Goal: Information Seeking & Learning: Learn about a topic

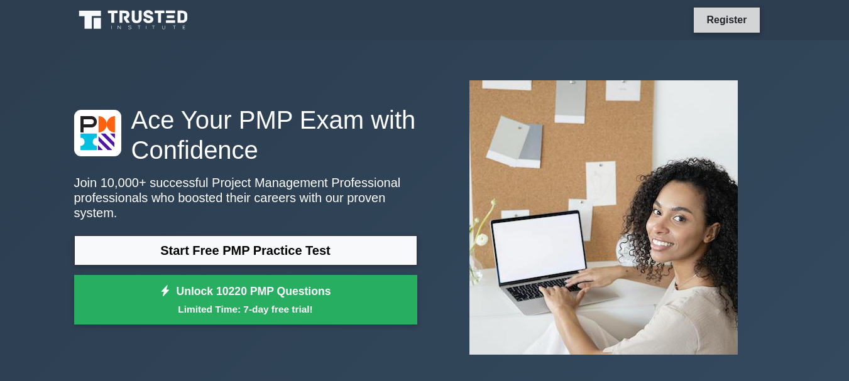
click at [720, 26] on link "Register" at bounding box center [726, 20] width 55 height 16
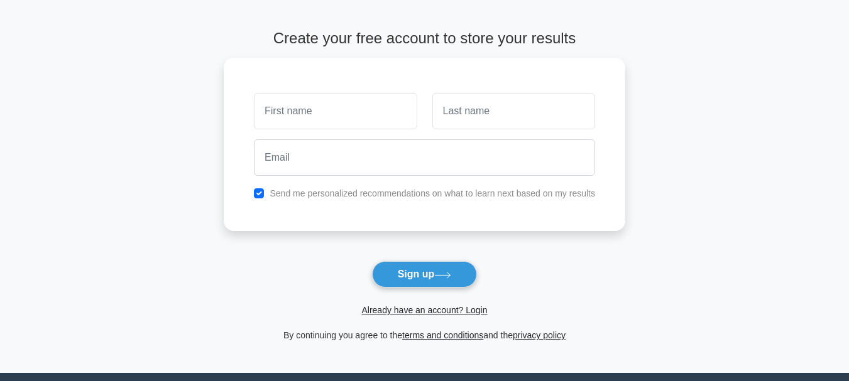
scroll to position [63, 0]
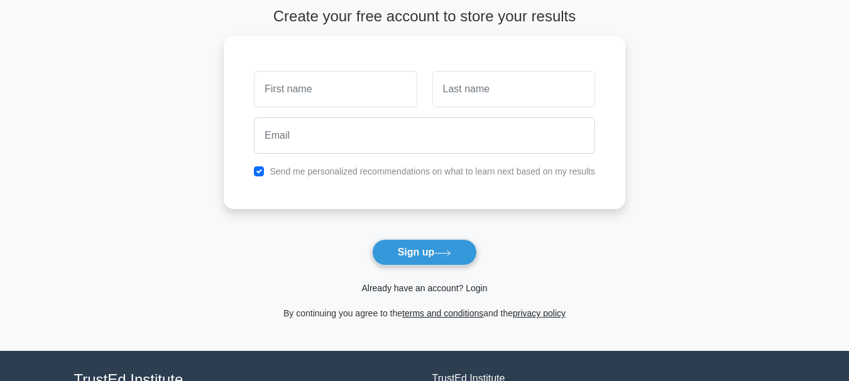
click at [434, 289] on link "Already have an account? Login" at bounding box center [424, 288] width 126 height 10
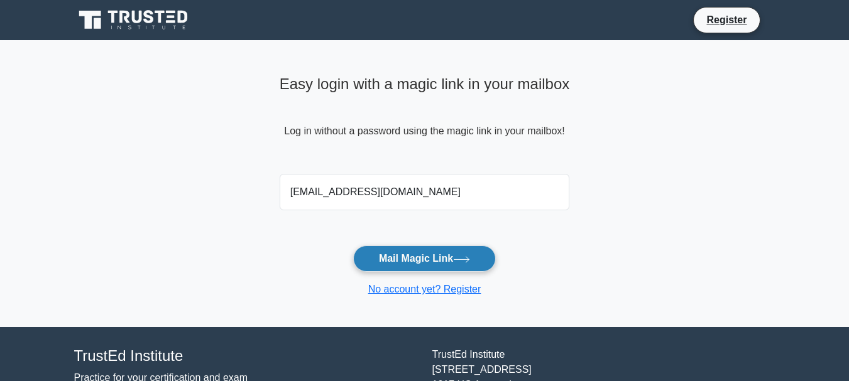
type input "aya.khresat@icloud.com"
click at [442, 263] on button "Mail Magic Link" at bounding box center [424, 259] width 143 height 26
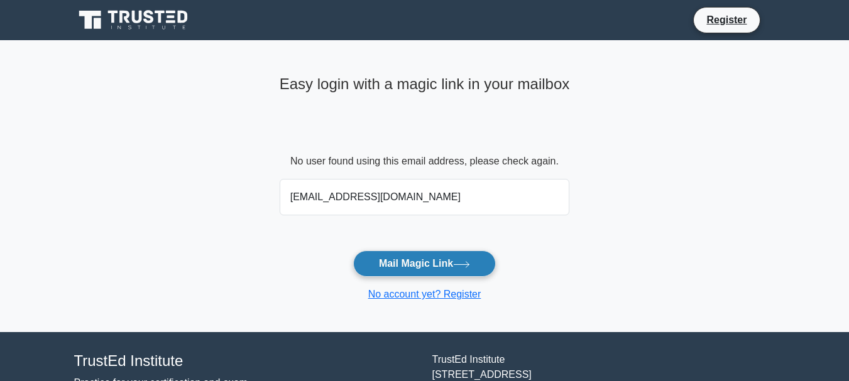
type input "aya.khresat@icloud.com"
click at [441, 258] on button "Mail Magic Link" at bounding box center [424, 264] width 143 height 26
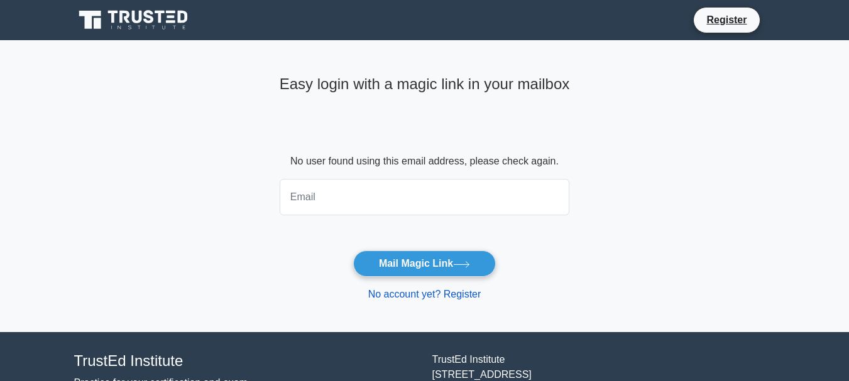
click at [453, 297] on link "No account yet? Register" at bounding box center [424, 294] width 113 height 11
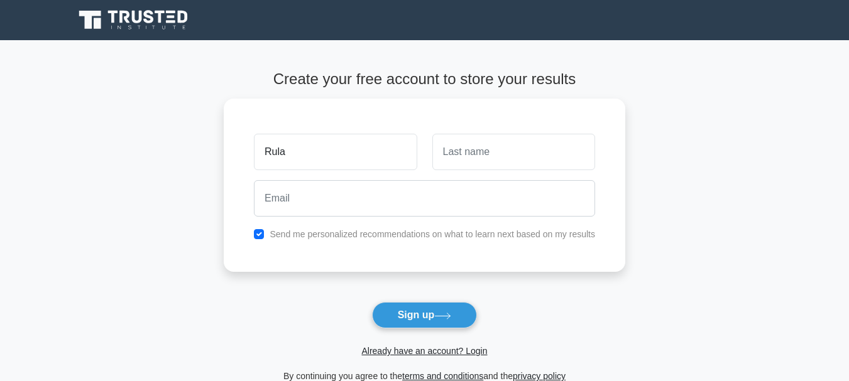
type input "Rula"
type input "Zanona"
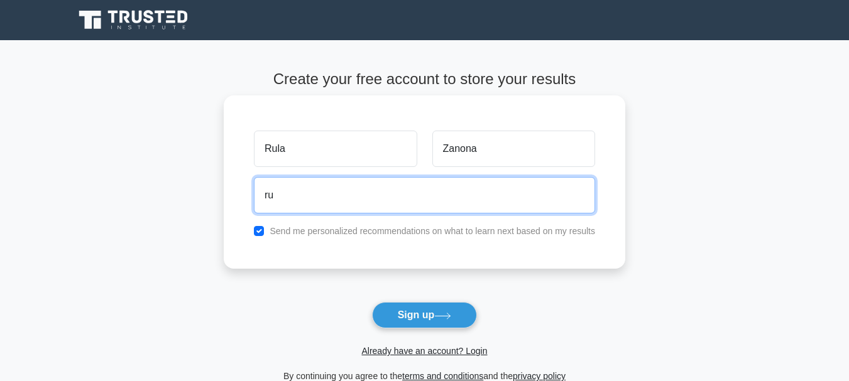
type input "rulazanona@hotmail.com"
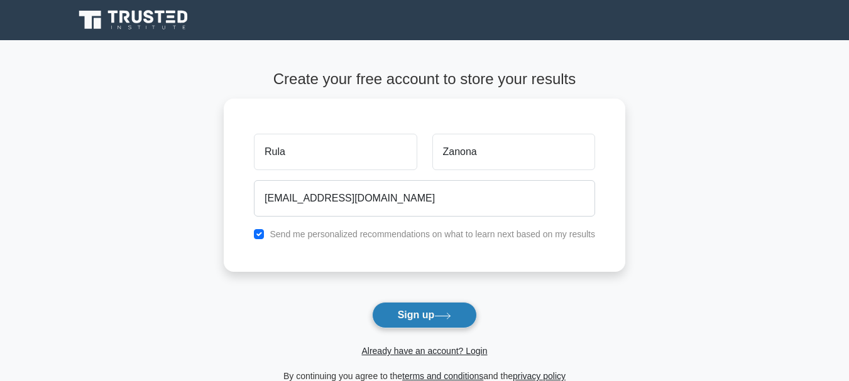
click at [418, 319] on button "Sign up" at bounding box center [425, 315] width 106 height 26
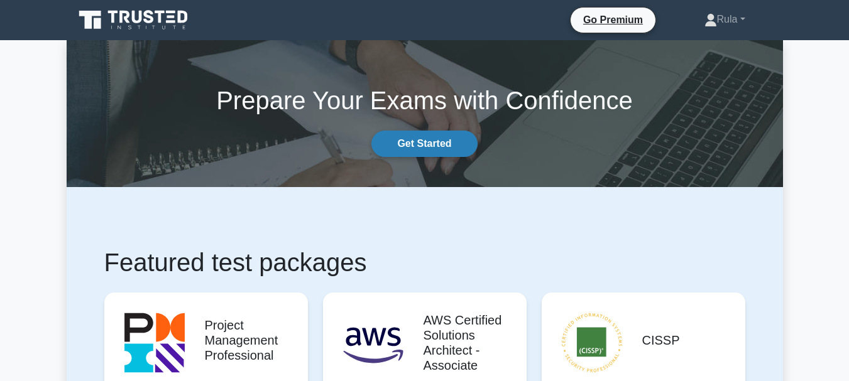
click at [441, 140] on link "Get Started" at bounding box center [424, 144] width 106 height 26
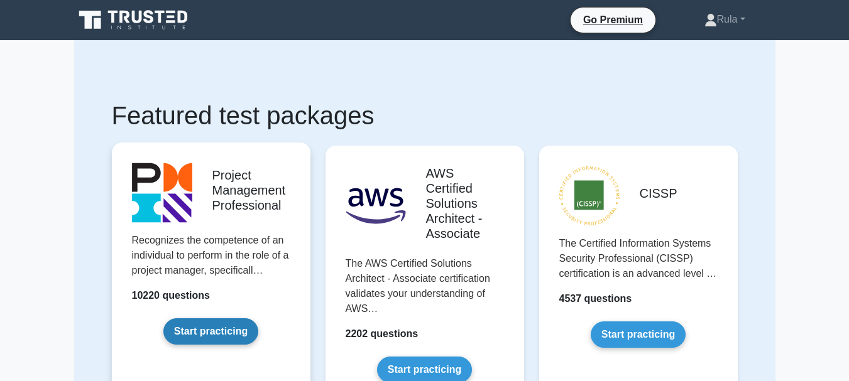
click at [218, 337] on link "Start practicing" at bounding box center [210, 332] width 95 height 26
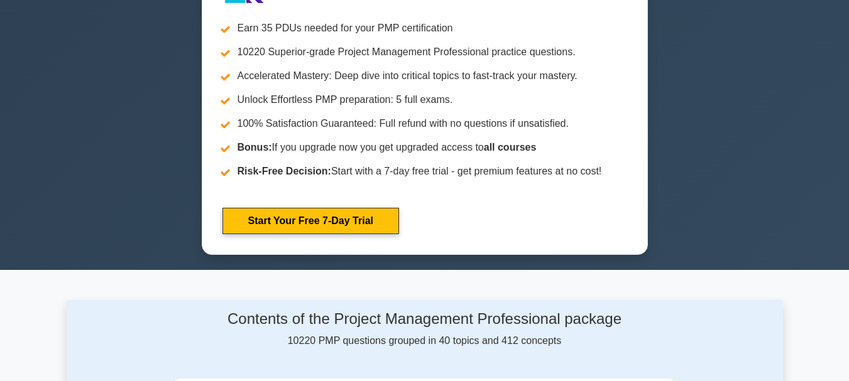
scroll to position [628, 0]
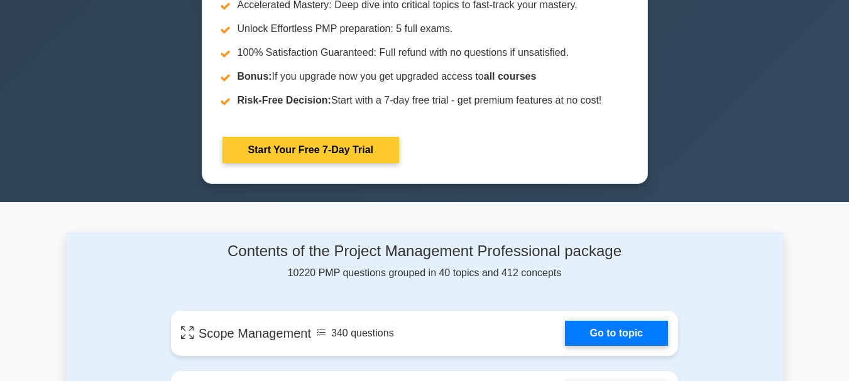
click at [321, 163] on link "Start Your Free 7-Day Trial" at bounding box center [310, 150] width 177 height 26
click at [327, 153] on link "Start Your Free 7-Day Trial" at bounding box center [310, 150] width 177 height 26
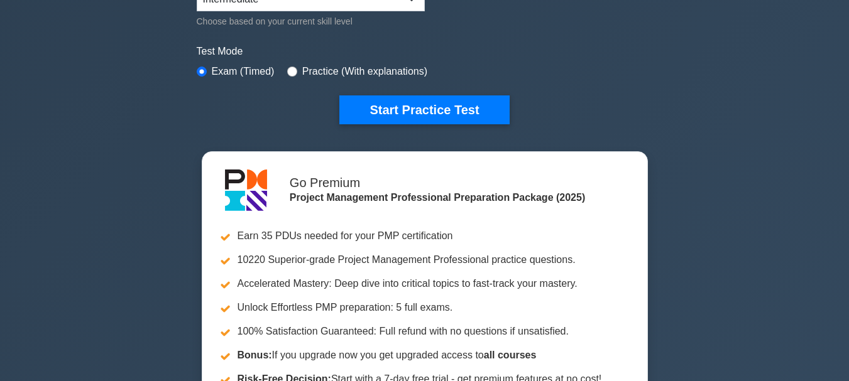
scroll to position [377, 0]
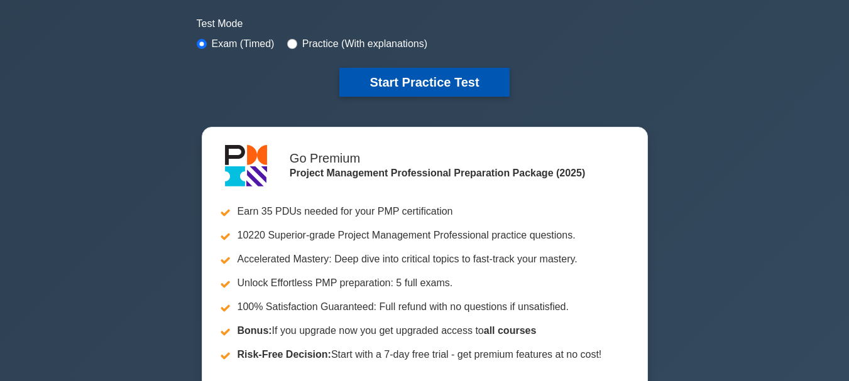
click at [475, 90] on button "Start Practice Test" at bounding box center [424, 82] width 170 height 29
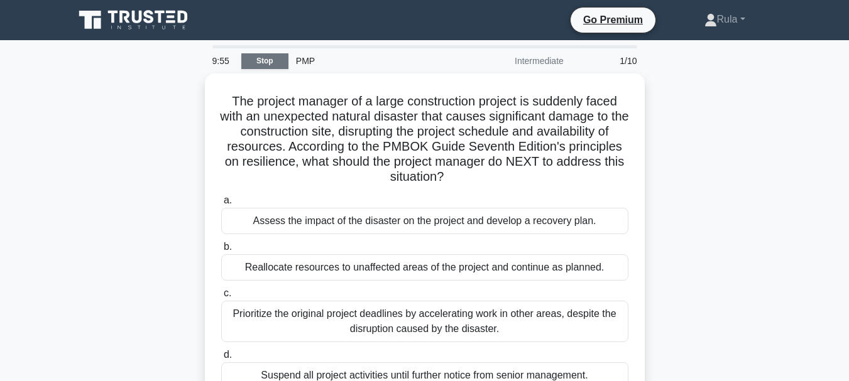
click at [270, 62] on link "Stop" at bounding box center [264, 61] width 47 height 16
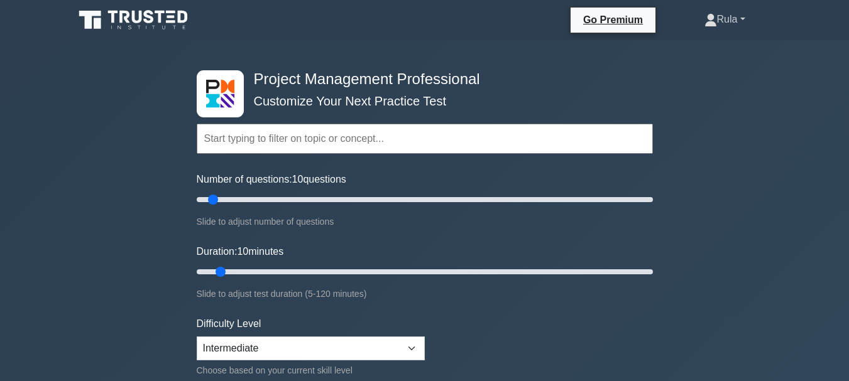
click at [715, 23] on link "Rula" at bounding box center [724, 19] width 101 height 25
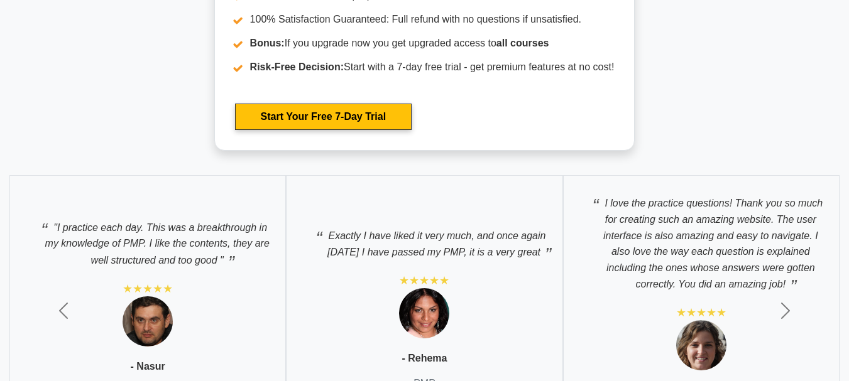
scroll to position [4649, 0]
